Goal: Task Accomplishment & Management: Manage account settings

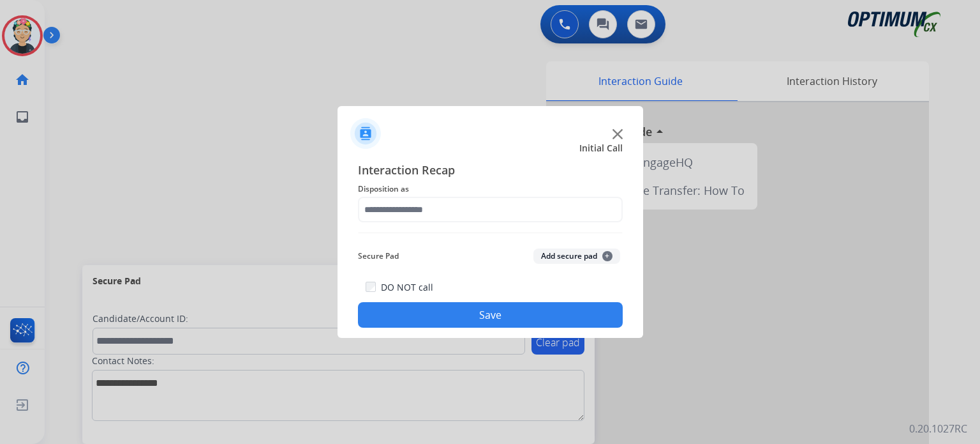
click at [616, 133] on img at bounding box center [618, 134] width 10 height 10
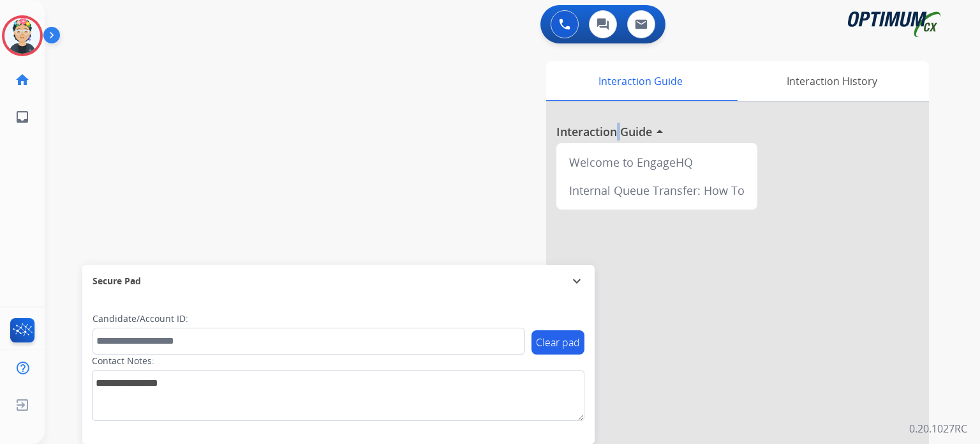
click at [616, 133] on div at bounding box center [737, 340] width 383 height 476
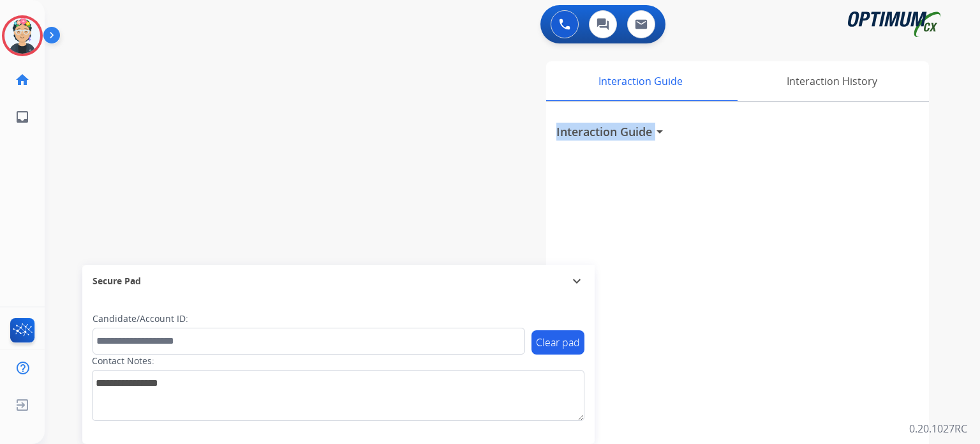
click at [616, 133] on h3 "Interaction Guide" at bounding box center [605, 132] width 96 height 18
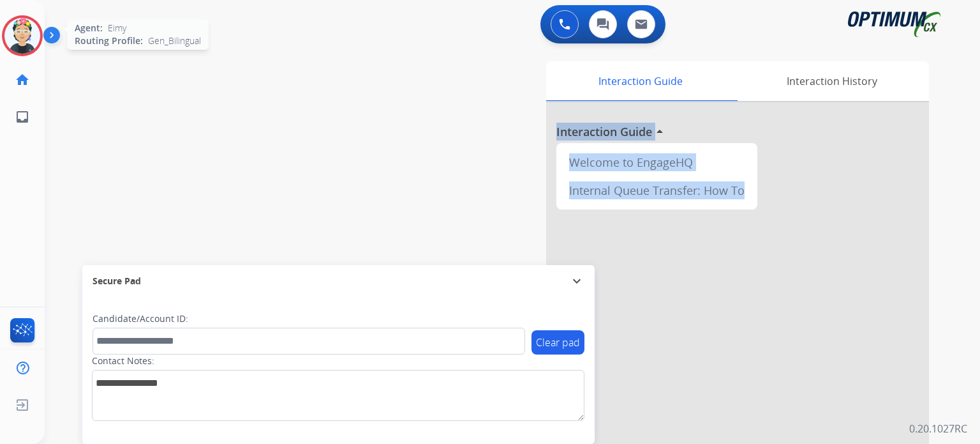
click at [19, 28] on img at bounding box center [22, 36] width 36 height 36
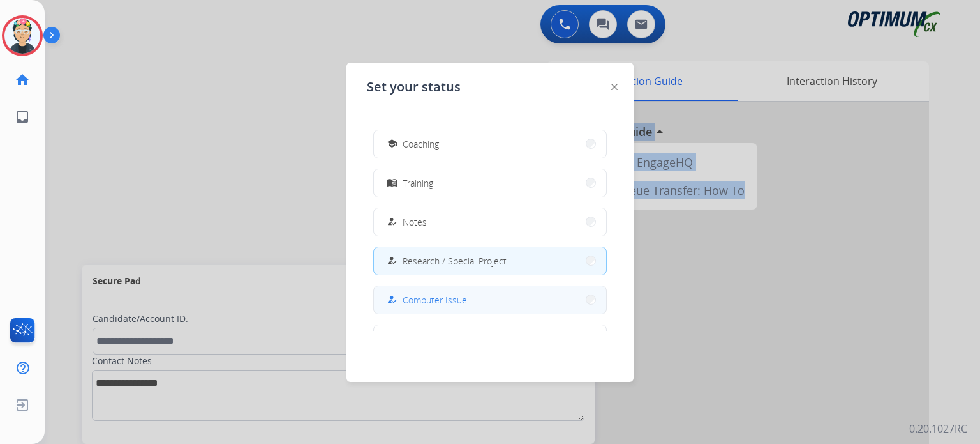
scroll to position [318, 0]
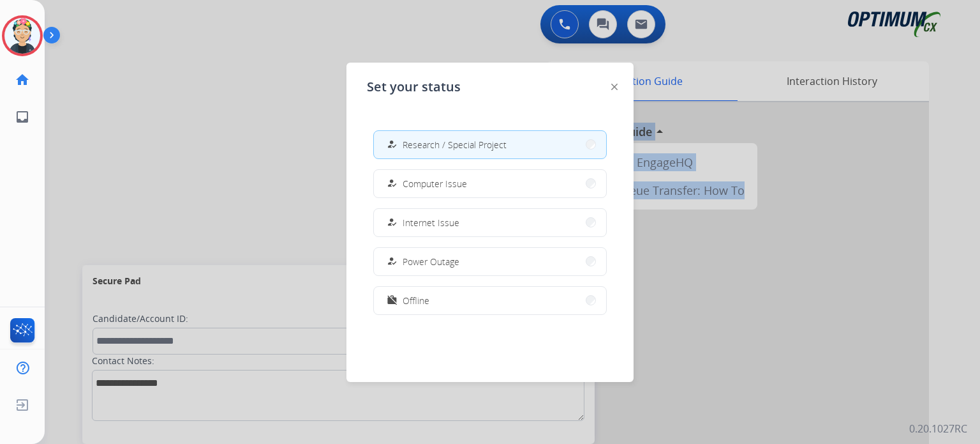
click at [424, 301] on span "Offline" at bounding box center [416, 300] width 27 height 13
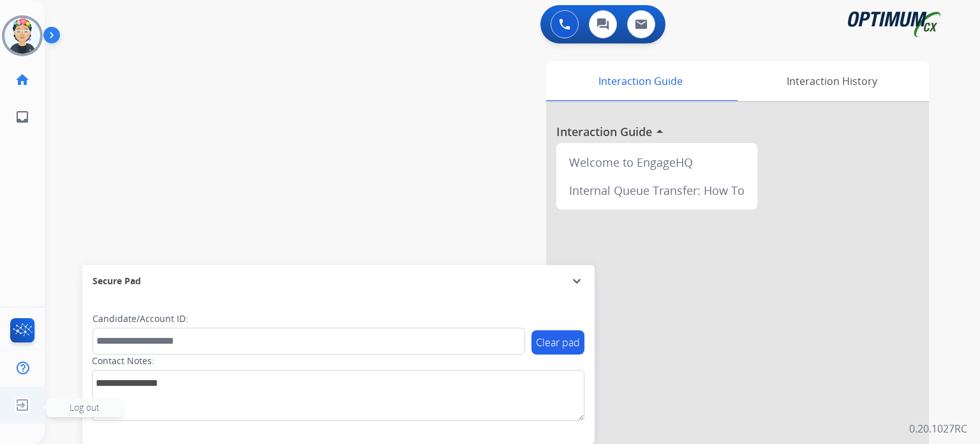
click at [77, 408] on span "Log out" at bounding box center [85, 407] width 30 height 12
